Goal: Check status

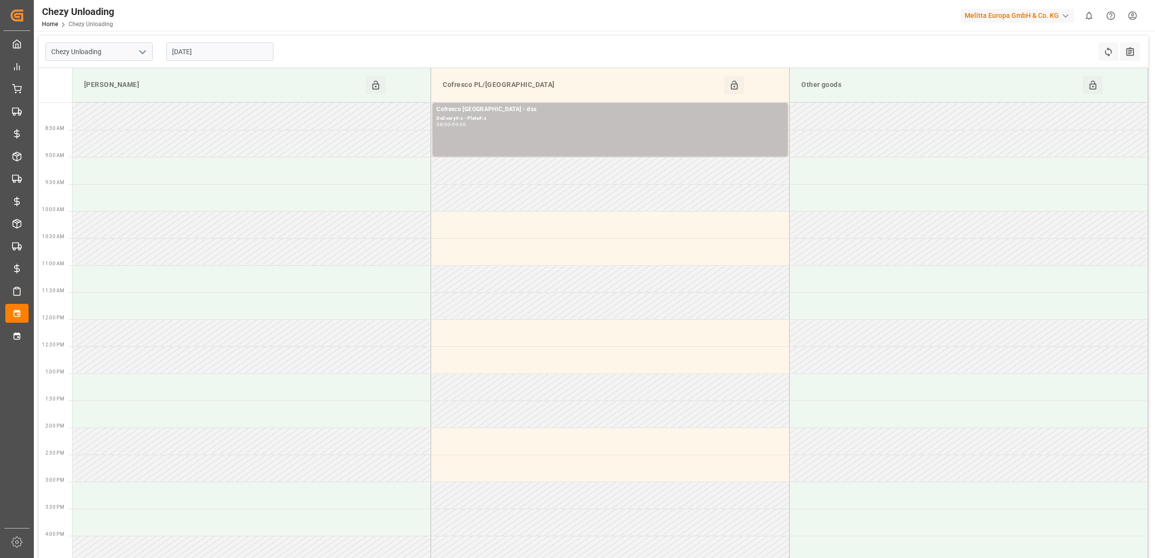
click at [233, 51] on input "[DATE]" at bounding box center [219, 52] width 107 height 18
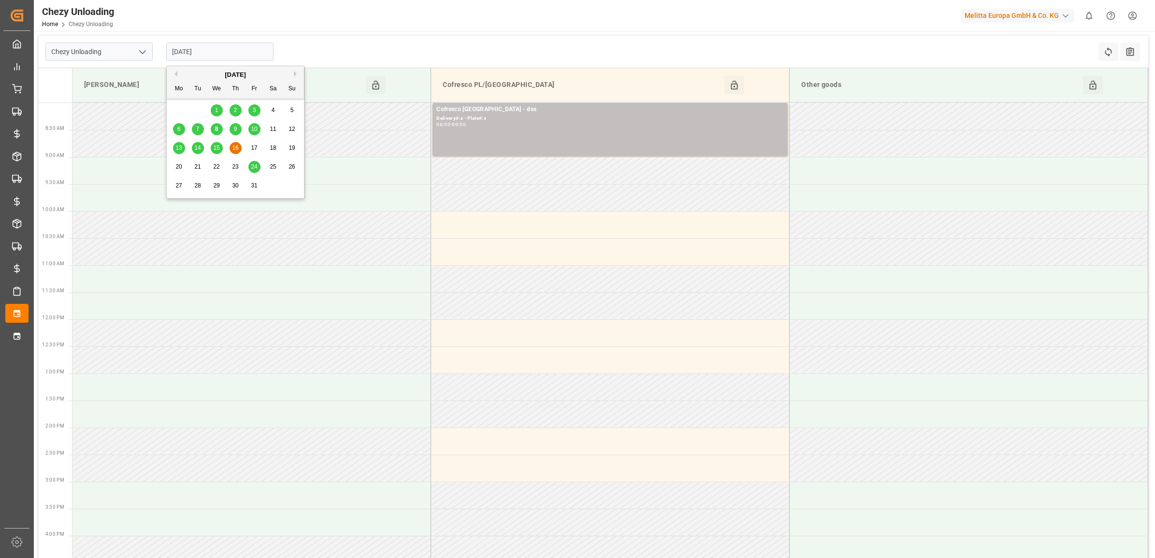
click at [218, 151] on span "15" at bounding box center [216, 148] width 6 height 7
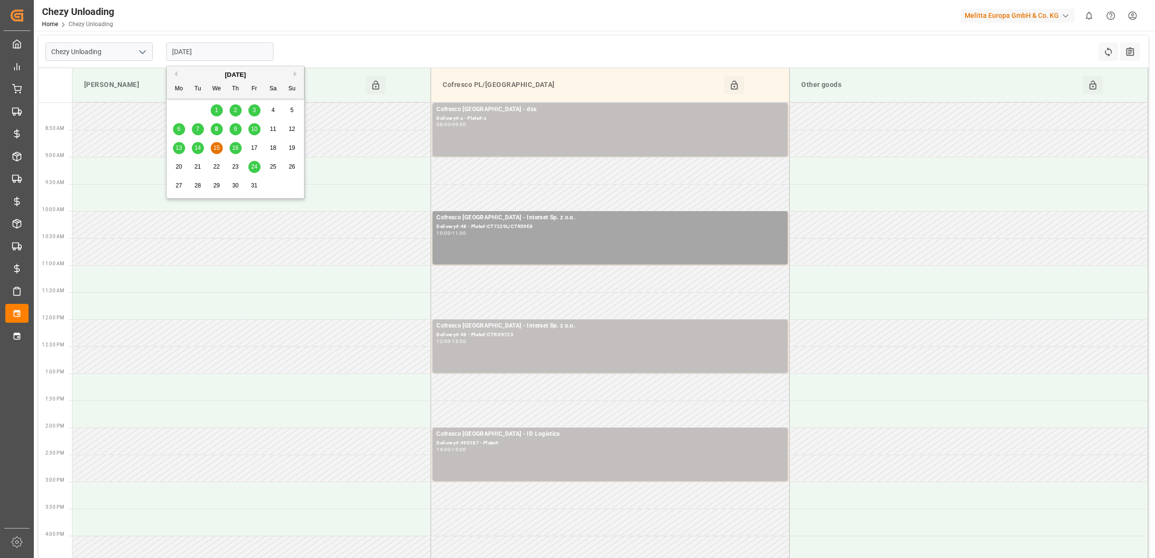
click at [227, 49] on input "[DATE]" at bounding box center [219, 52] width 107 height 18
click at [194, 146] on span "14" at bounding box center [197, 148] width 6 height 7
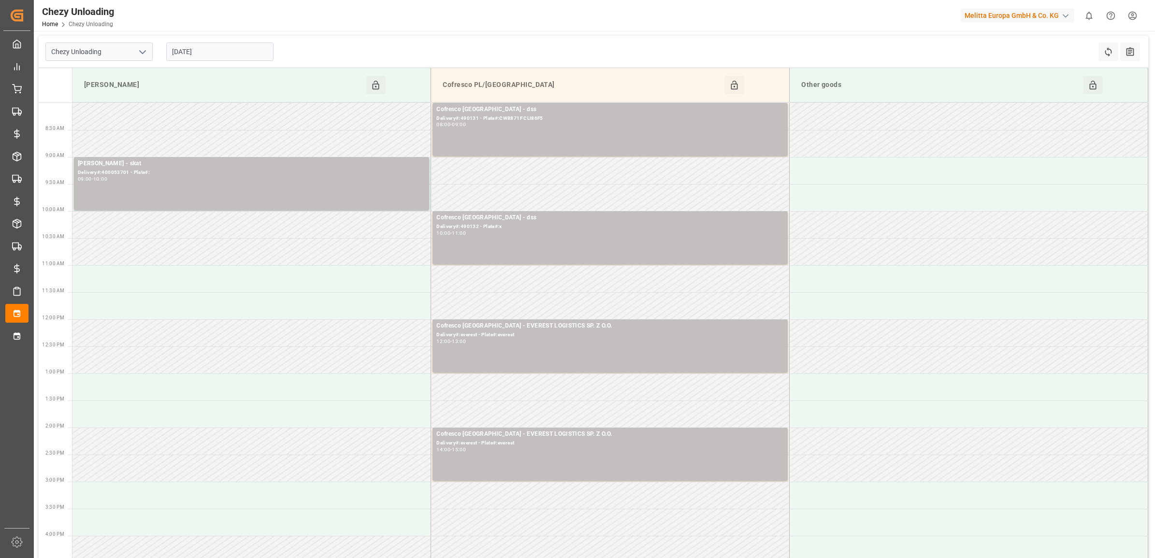
click at [208, 54] on input "[DATE]" at bounding box center [219, 52] width 107 height 18
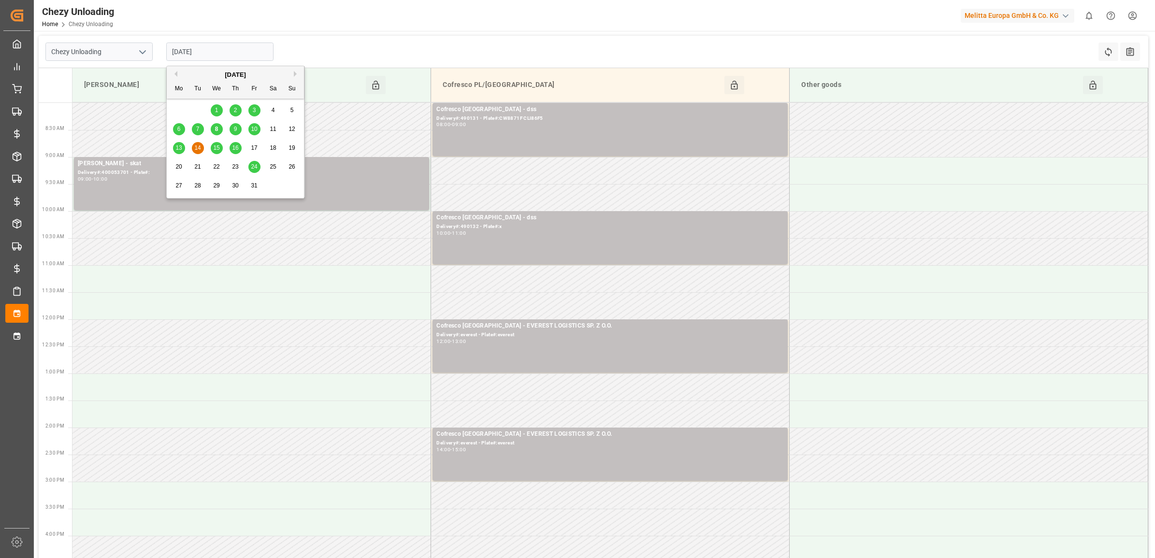
click at [218, 146] on span "15" at bounding box center [216, 148] width 6 height 7
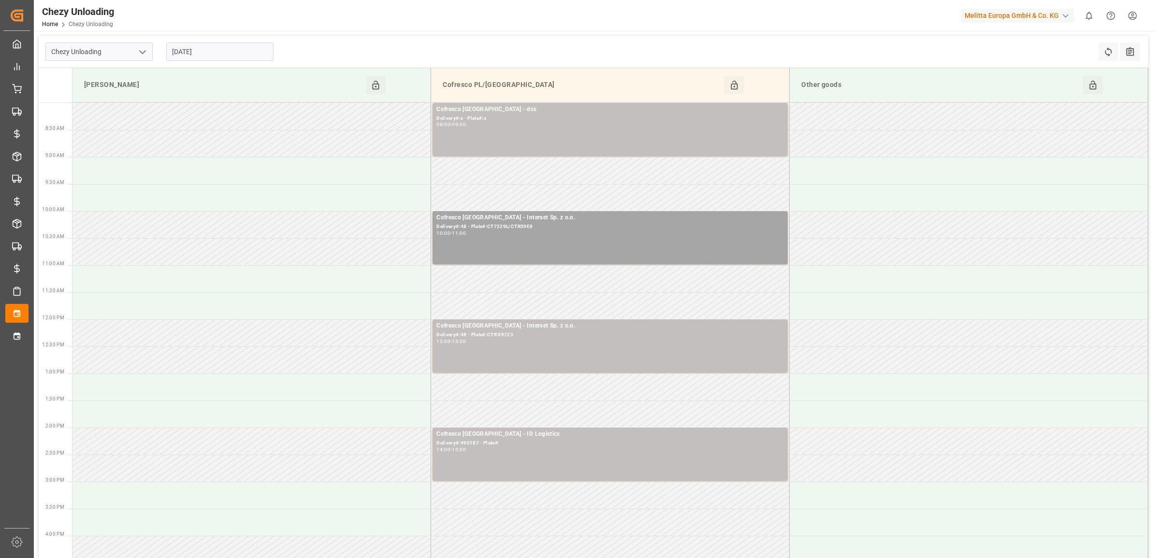
click at [226, 51] on input "[DATE]" at bounding box center [219, 52] width 107 height 18
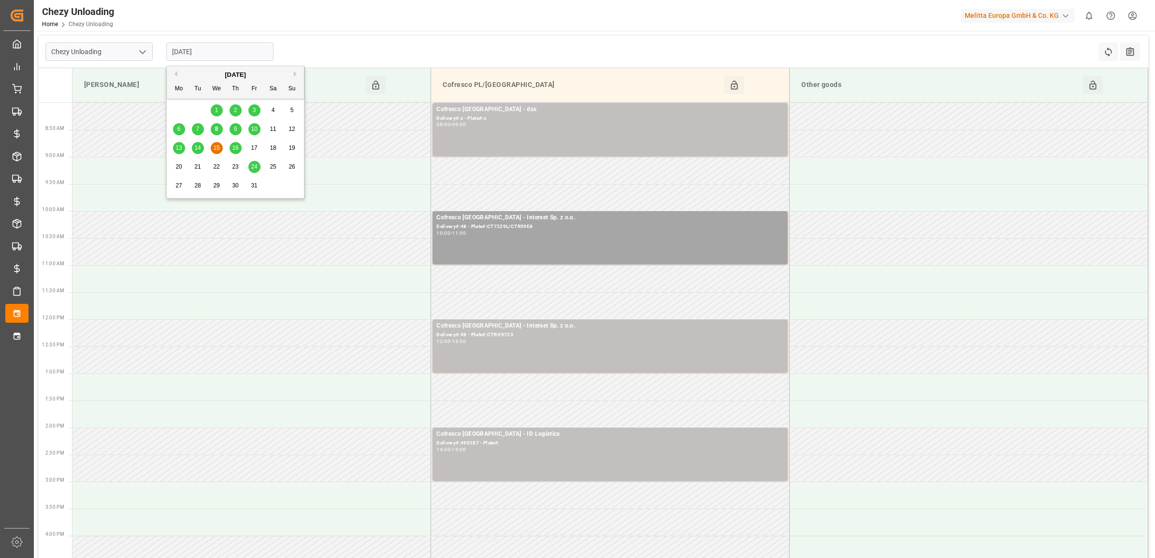
click at [230, 146] on div "16" at bounding box center [236, 149] width 12 height 12
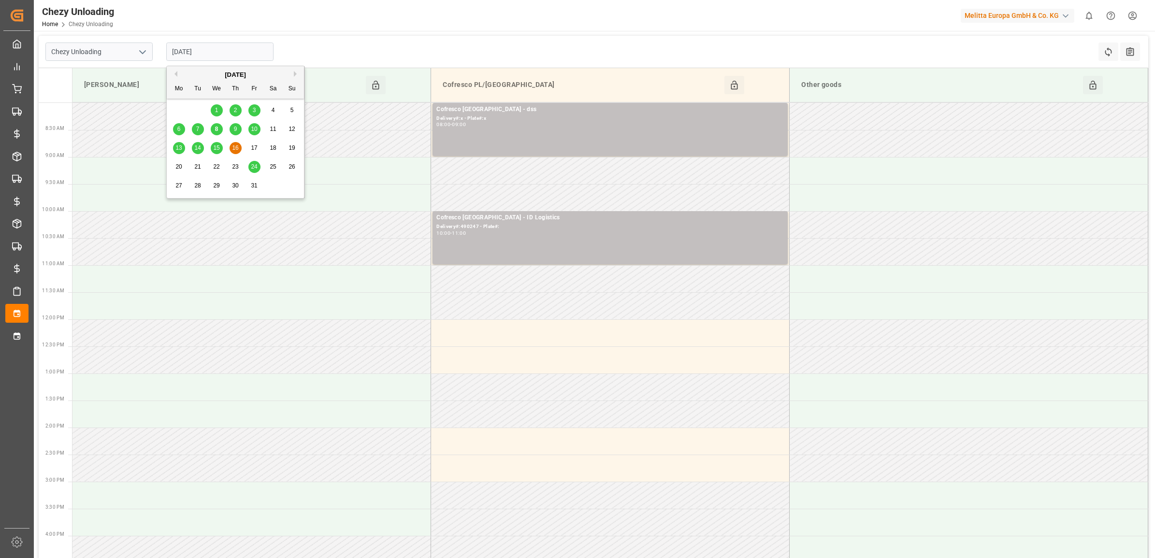
click at [230, 56] on input "[DATE]" at bounding box center [219, 52] width 107 height 18
click at [218, 148] on span "15" at bounding box center [216, 148] width 6 height 7
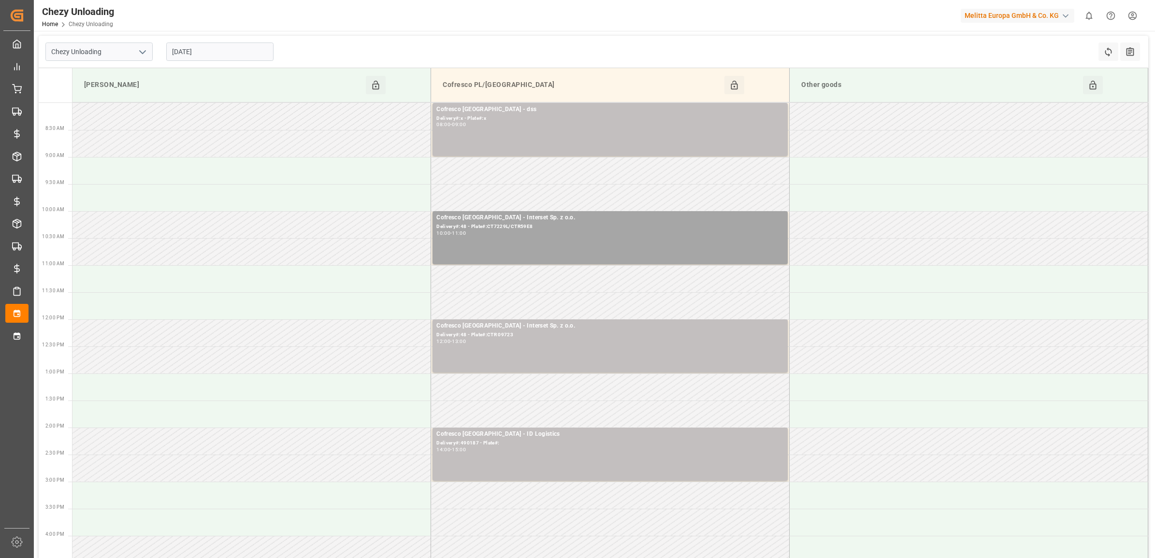
click at [224, 54] on input "[DATE]" at bounding box center [219, 52] width 107 height 18
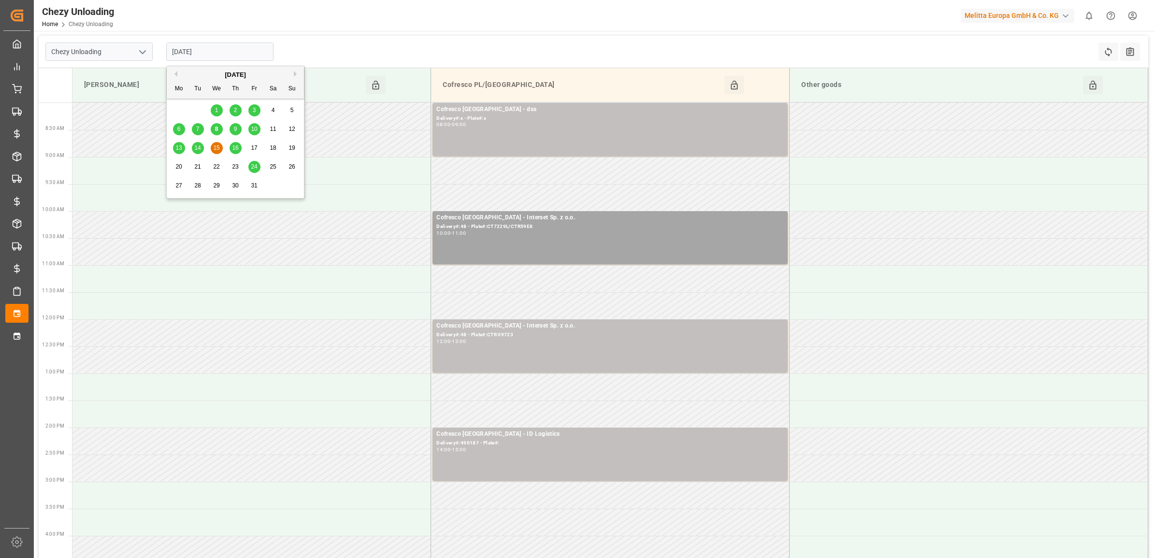
click at [196, 148] on span "14" at bounding box center [197, 148] width 6 height 7
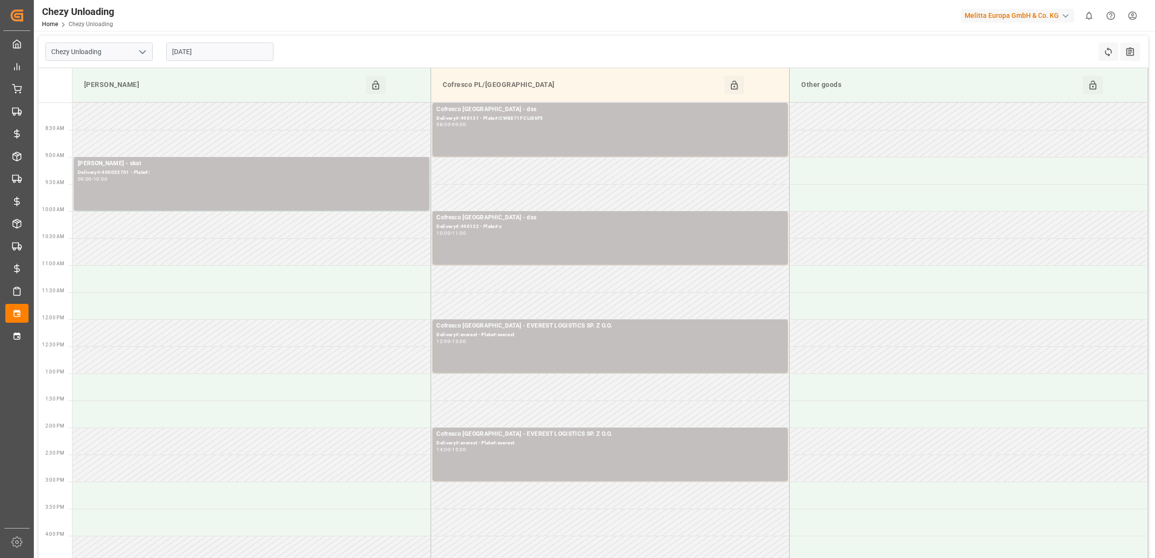
click at [214, 52] on input "[DATE]" at bounding box center [219, 52] width 107 height 18
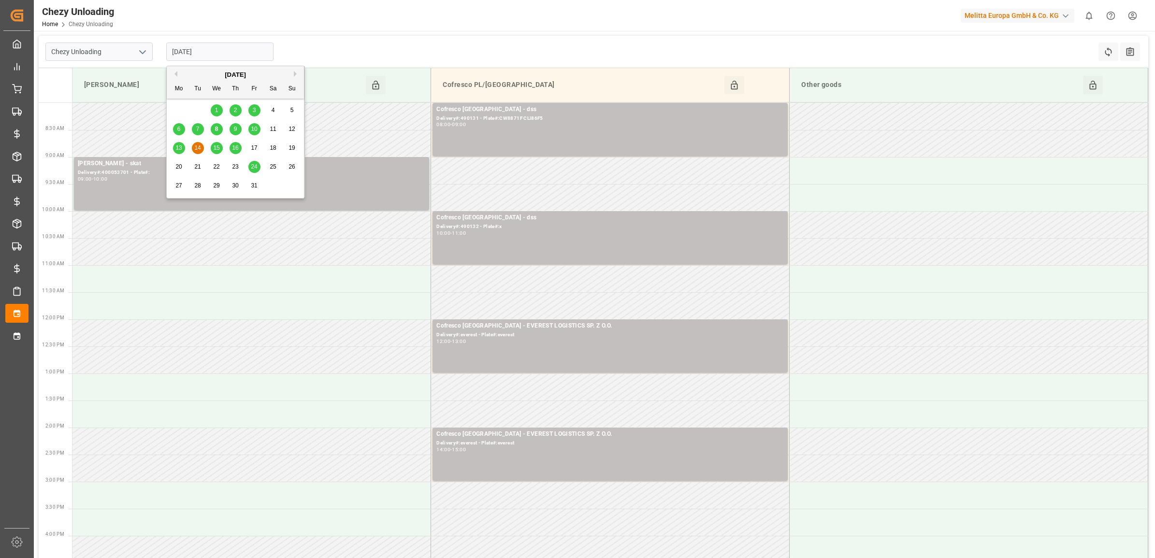
click at [213, 145] on div "15" at bounding box center [217, 149] width 12 height 12
type input "[DATE]"
